Goal: Task Accomplishment & Management: Manage account settings

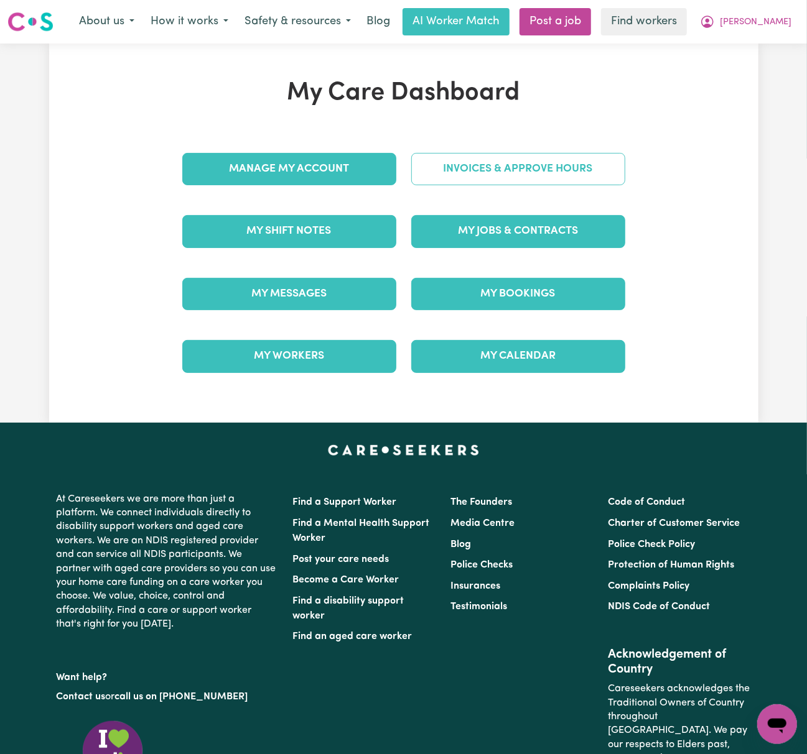
click at [543, 180] on link "Invoices & Approve Hours" at bounding box center [518, 169] width 214 height 32
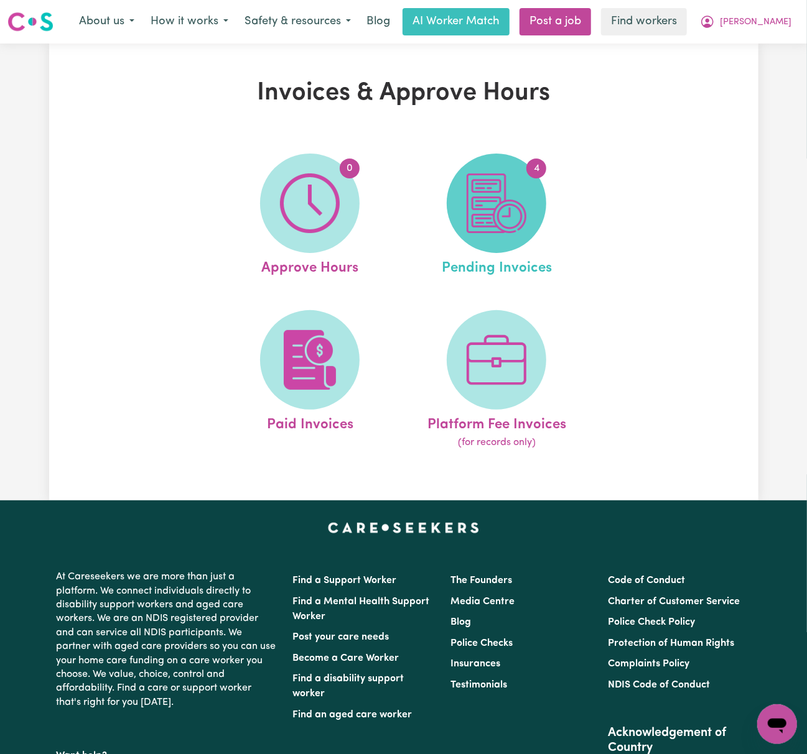
click at [510, 220] on img at bounding box center [497, 204] width 60 height 60
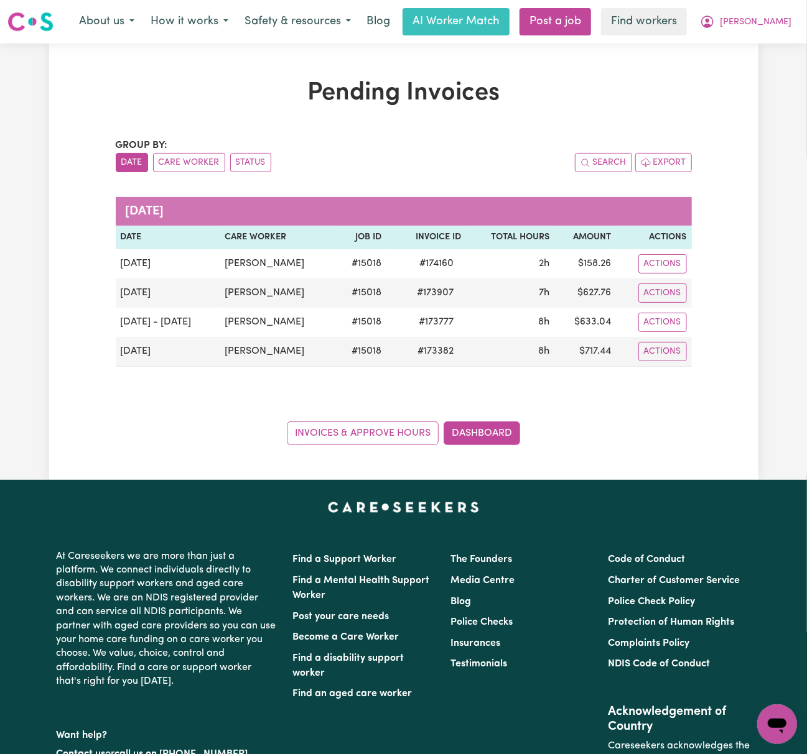
click at [605, 413] on div "Invoices & Approve Hours Dashboard" at bounding box center [404, 426] width 576 height 39
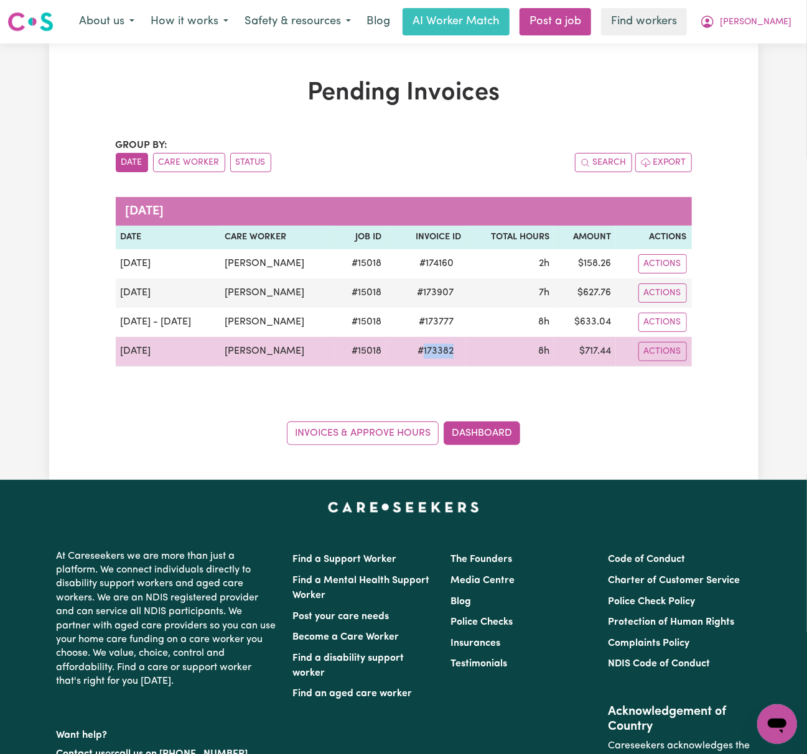
drag, startPoint x: 453, startPoint y: 356, endPoint x: 416, endPoint y: 354, distance: 37.4
click at [416, 354] on span "# 173382" at bounding box center [435, 351] width 51 height 15
copy span "173382"
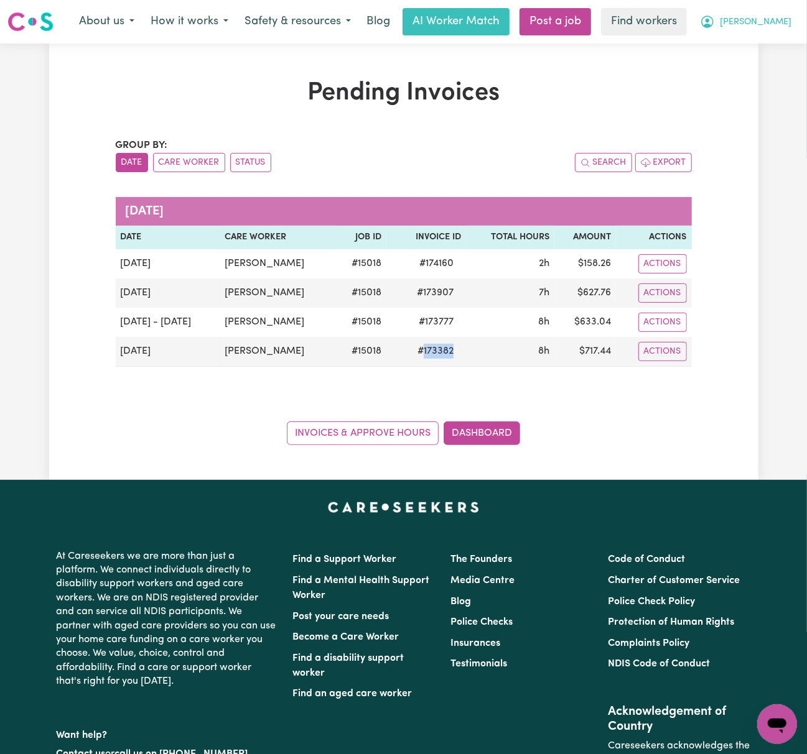
click at [764, 21] on button "[PERSON_NAME]" at bounding box center [746, 22] width 108 height 26
click at [769, 43] on link "My Dashboard" at bounding box center [749, 49] width 98 height 24
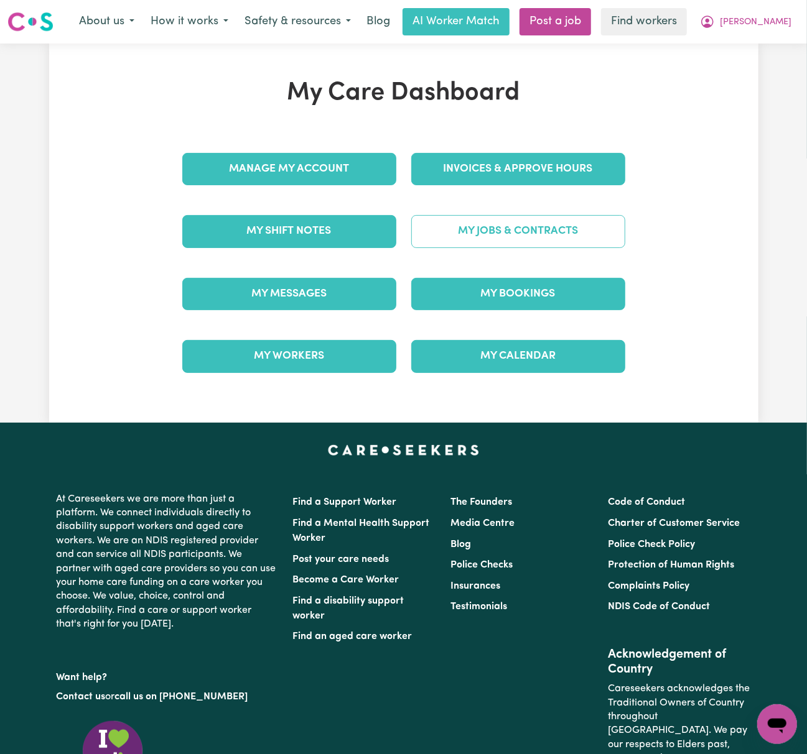
click at [622, 232] on link "My Jobs & Contracts" at bounding box center [518, 231] width 214 height 32
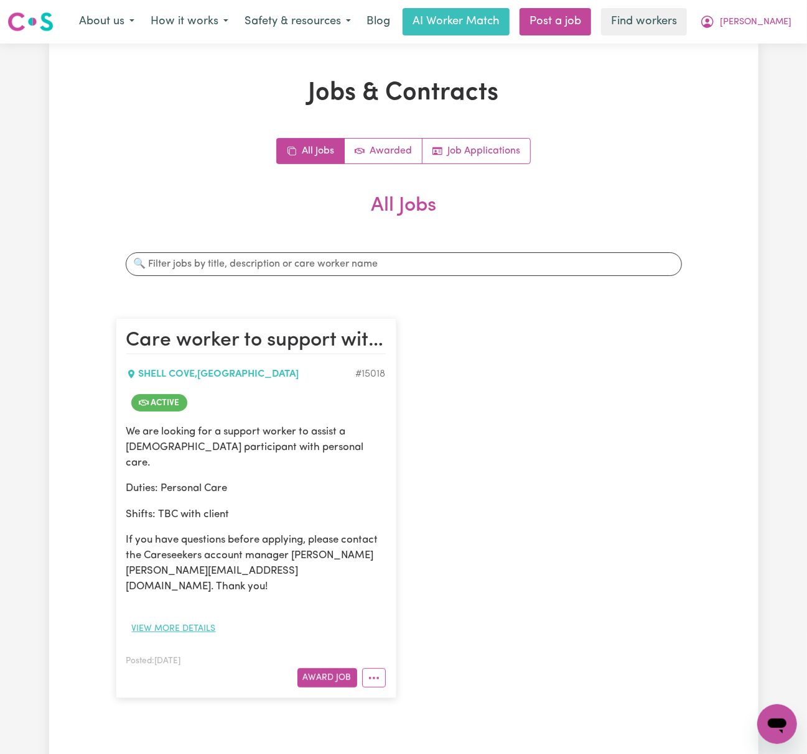
click at [192, 620] on button "View more details" at bounding box center [173, 629] width 95 height 19
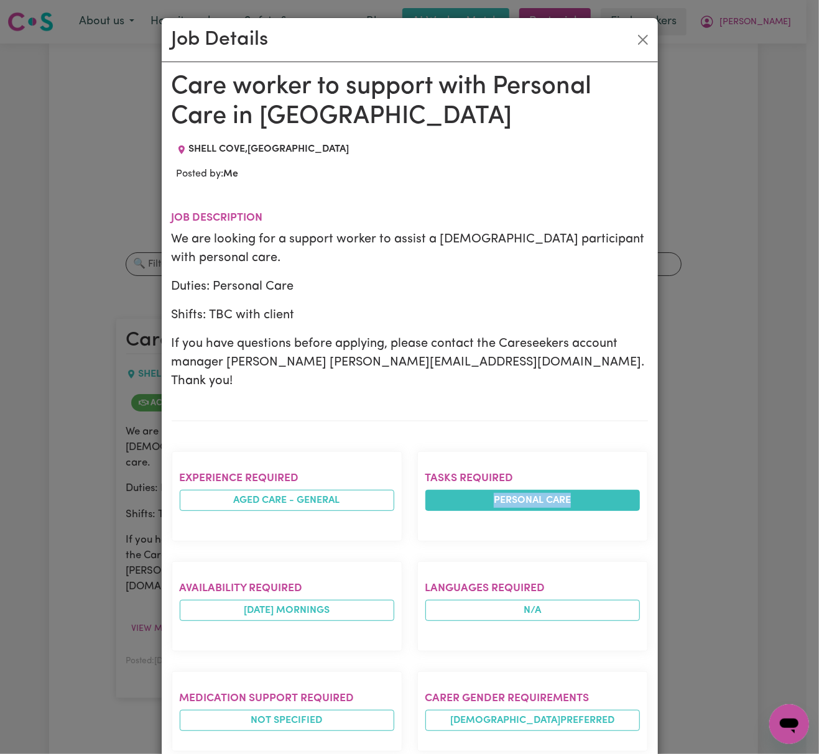
drag, startPoint x: 564, startPoint y: 481, endPoint x: 481, endPoint y: 473, distance: 83.2
click at [481, 490] on li "Personal care" at bounding box center [532, 500] width 215 height 21
copy li "Personal care"
